Goal: Check status: Check status

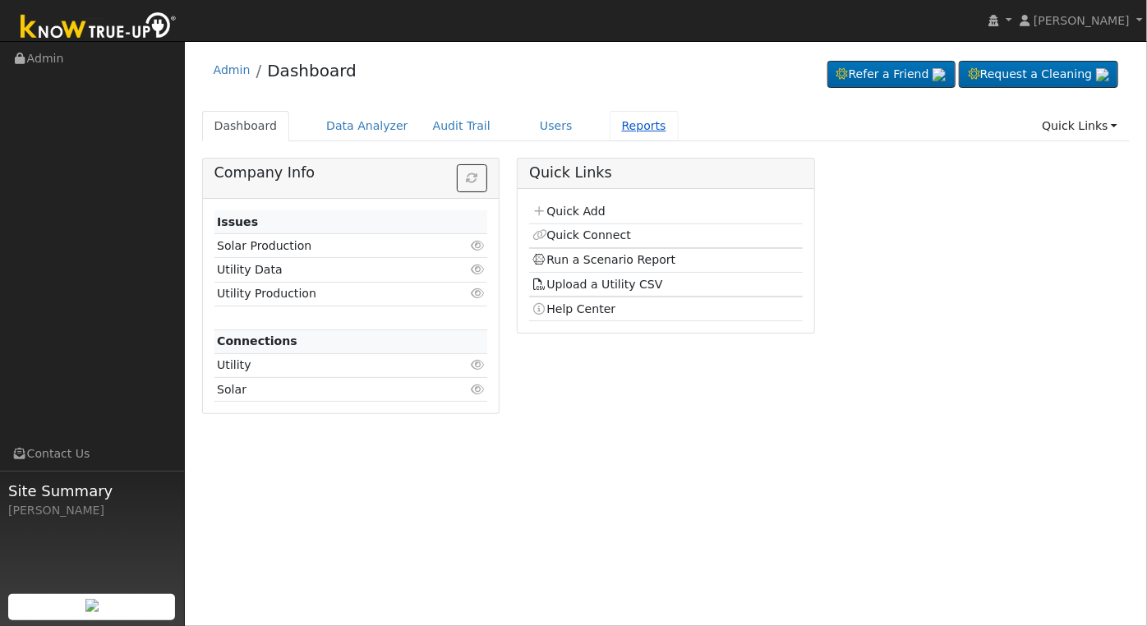
click at [631, 124] on link "Reports" at bounding box center [644, 126] width 69 height 30
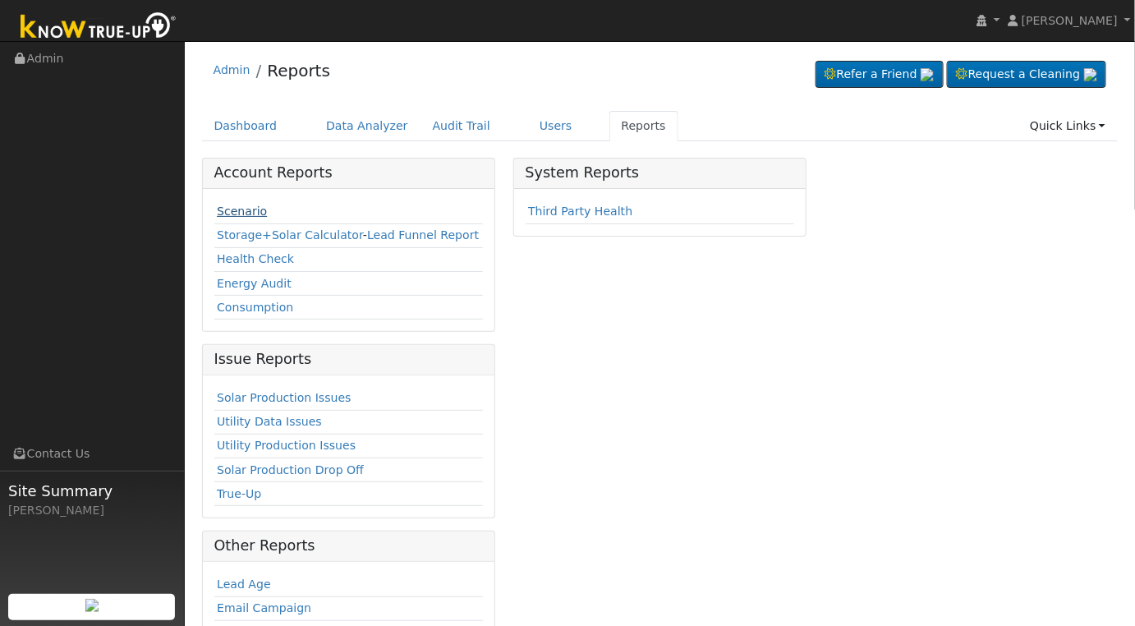
click at [239, 209] on link "Scenario" at bounding box center [242, 211] width 50 height 13
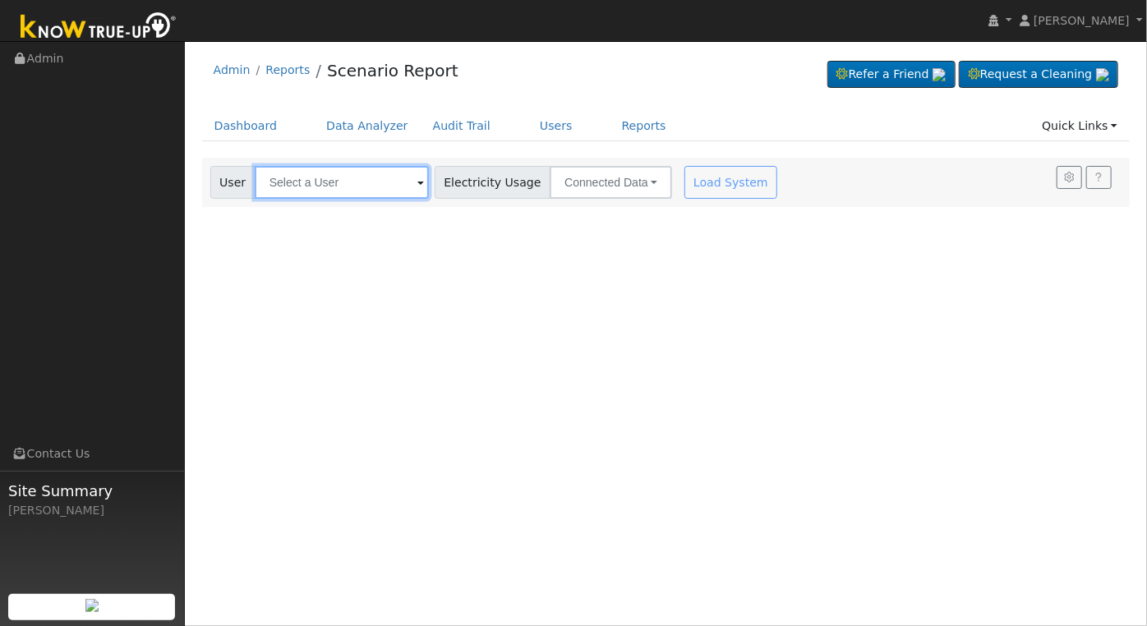
click at [337, 188] on input "text" at bounding box center [342, 182] width 174 height 33
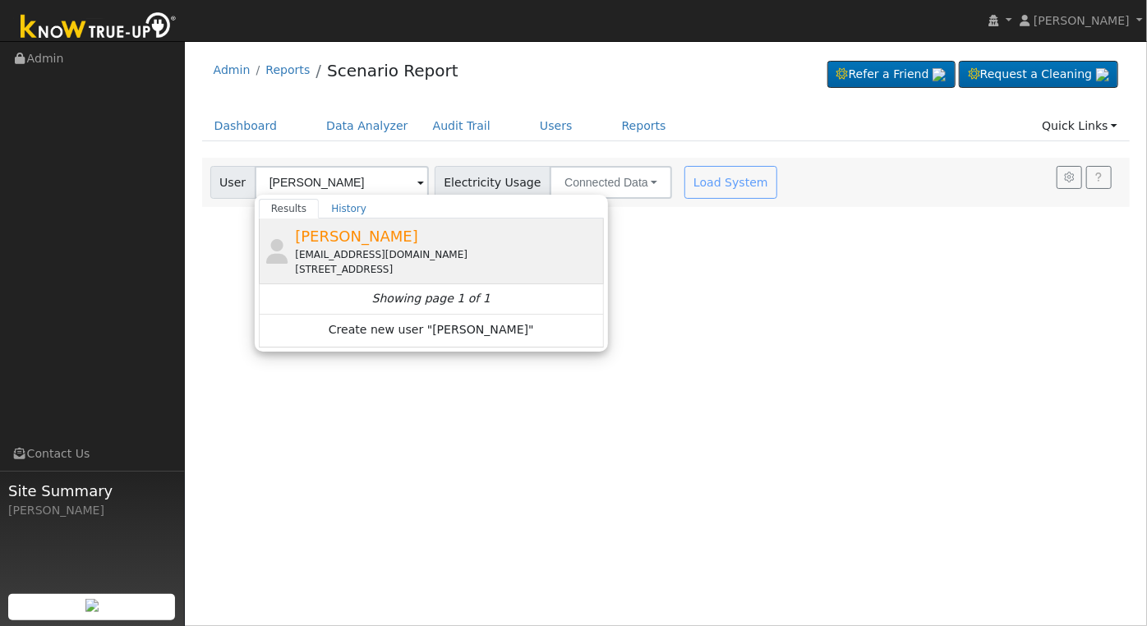
click at [440, 248] on div "[PERSON_NAME] [EMAIL_ADDRESS][DOMAIN_NAME] [STREET_ADDRESS] Showing page 1 of 1…" at bounding box center [431, 283] width 345 height 128
click at [375, 238] on span "[PERSON_NAME]" at bounding box center [356, 236] width 123 height 17
type input "[PERSON_NAME]"
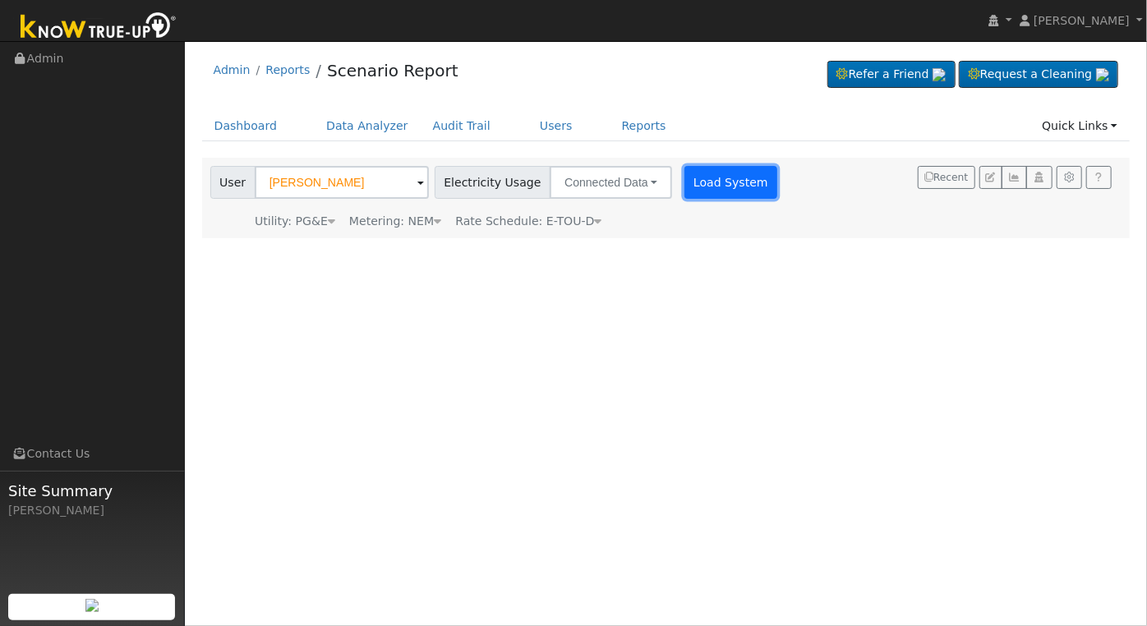
click at [705, 186] on button "Load System" at bounding box center [731, 182] width 94 height 33
